Goal: Transaction & Acquisition: Purchase product/service

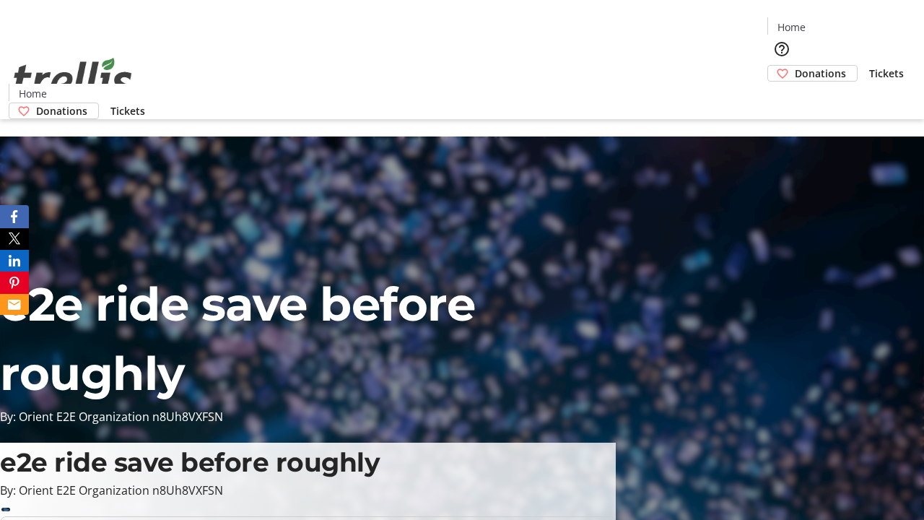
click at [870, 66] on span "Tickets" at bounding box center [887, 73] width 35 height 15
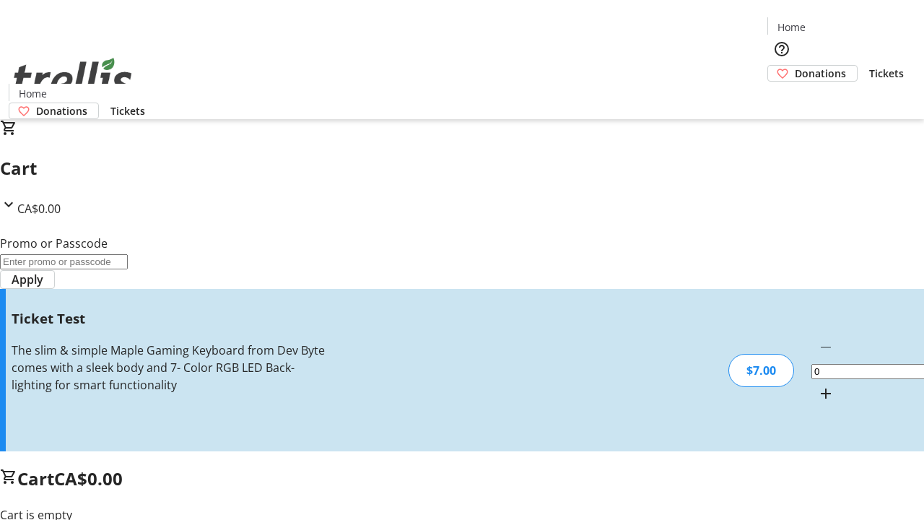
click at [818, 385] on mat-icon "Increment by one" at bounding box center [826, 393] width 17 height 17
type input "1"
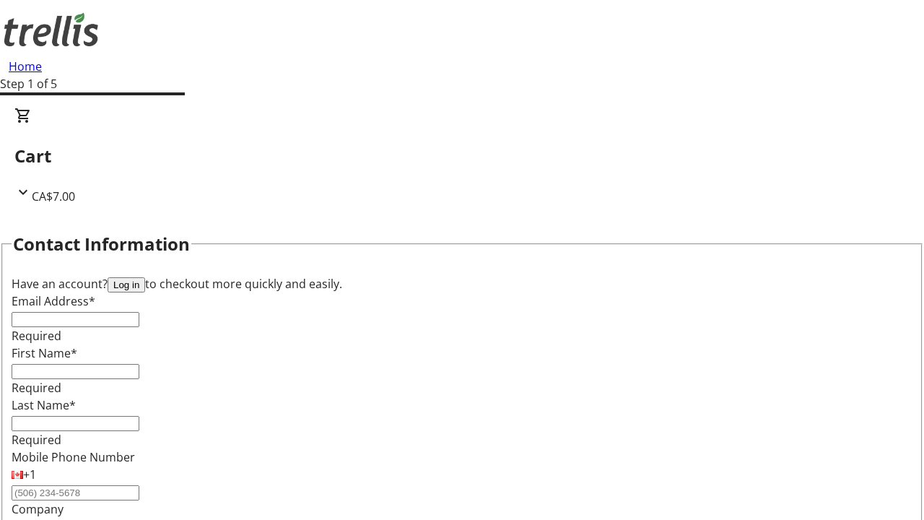
click at [145, 277] on button "Log in" at bounding box center [127, 284] width 38 height 15
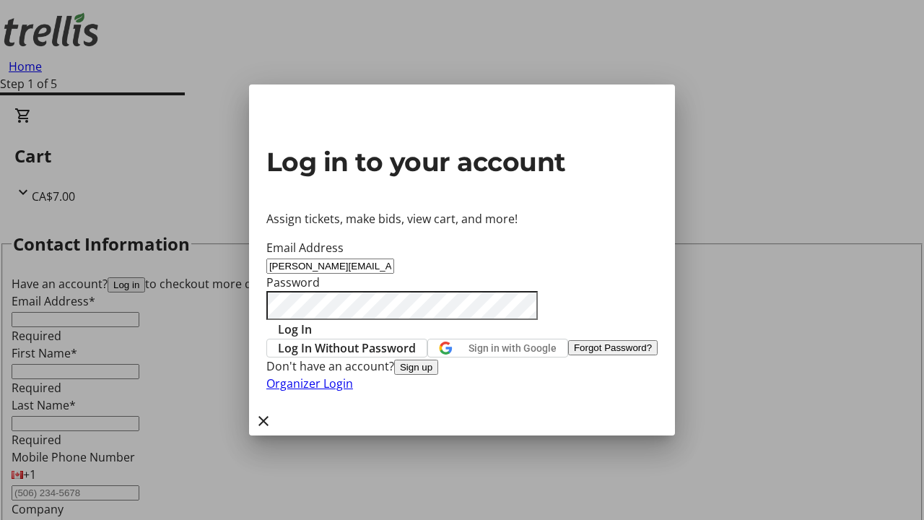
type input "[PERSON_NAME][EMAIL_ADDRESS][DOMAIN_NAME]"
click at [312, 321] on span "Log In" at bounding box center [295, 329] width 34 height 17
